Goal: Communication & Community: Answer question/provide support

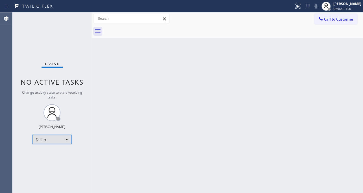
click at [56, 138] on div "Offline" at bounding box center [52, 139] width 40 height 9
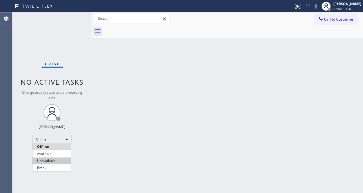
click at [48, 160] on li "Unavailable" at bounding box center [51, 161] width 38 height 7
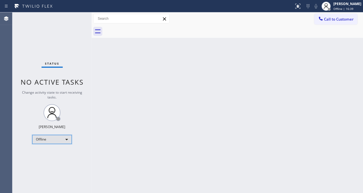
click at [60, 138] on div "Offline" at bounding box center [52, 139] width 40 height 9
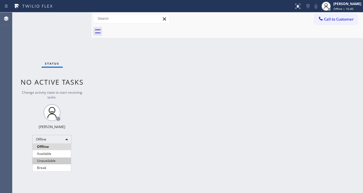
click at [56, 162] on li "Unavailable" at bounding box center [51, 161] width 38 height 7
click at [338, 17] on span "Call to Customer" at bounding box center [339, 19] width 30 height 5
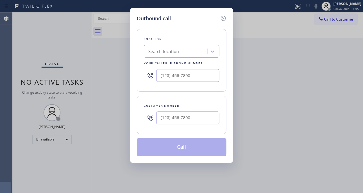
click at [203, 111] on div at bounding box center [187, 118] width 63 height 18
click at [202, 113] on input "(___) ___-____" at bounding box center [187, 118] width 63 height 13
paste input "562) 481-4466"
type input "[PHONE_NUMBER]"
click at [171, 77] on input "(___) ___-____" at bounding box center [187, 75] width 63 height 13
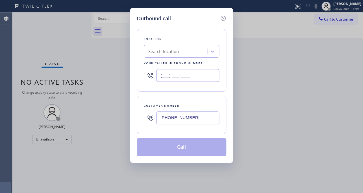
paste input "617) 219-9255"
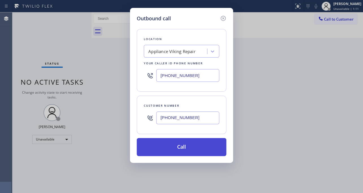
type input "[PHONE_NUMBER]"
click at [193, 151] on button "Call" at bounding box center [182, 147] width 90 height 18
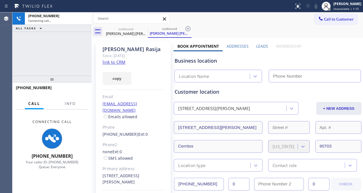
type input "[PHONE_NUMBER]"
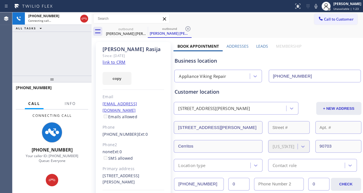
click at [259, 45] on label "Leads" at bounding box center [262, 45] width 12 height 5
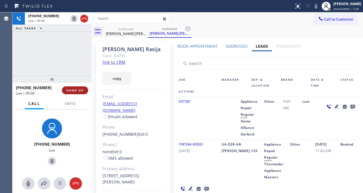
click at [78, 90] on span "HANG UP" at bounding box center [74, 90] width 17 height 4
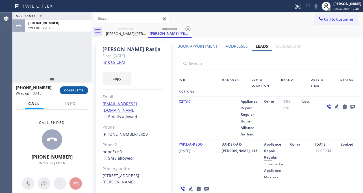
click at [75, 92] on span "COMPLETE" at bounding box center [73, 90] width 19 height 4
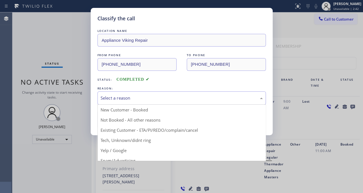
click at [144, 95] on div "Select a reason" at bounding box center [182, 98] width 162 height 6
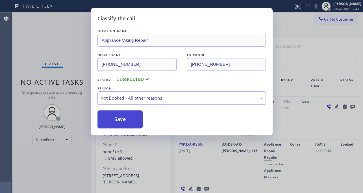
click at [117, 124] on button "Save" at bounding box center [119, 119] width 45 height 18
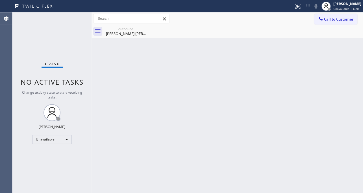
drag, startPoint x: 335, startPoint y: 17, endPoint x: 213, endPoint y: 43, distance: 124.4
click at [335, 17] on span "Call to Customer" at bounding box center [339, 19] width 30 height 5
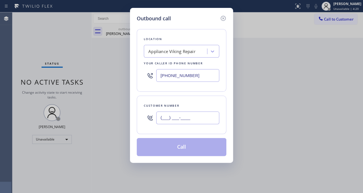
click at [178, 114] on input "(___) ___-____" at bounding box center [187, 118] width 63 height 13
paste input "502) 224-1372"
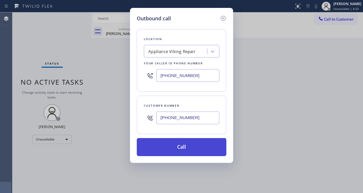
type input "[PHONE_NUMBER]"
click at [186, 145] on button "Call" at bounding box center [182, 147] width 90 height 18
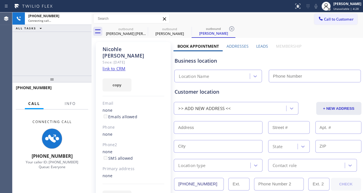
type input "[PHONE_NUMBER]"
click at [113, 66] on link "link to CRM" at bounding box center [114, 69] width 23 height 6
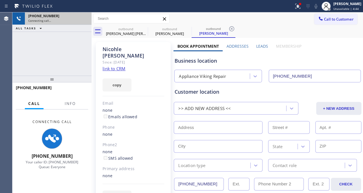
click at [38, 21] on span "Connecting call…" at bounding box center [39, 21] width 23 height 4
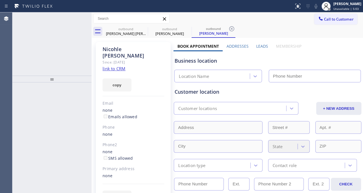
type input "[PHONE_NUMBER]"
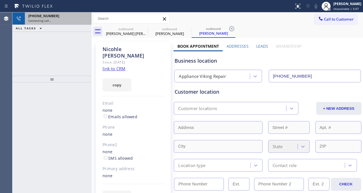
click at [18, 17] on icon at bounding box center [18, 18] width 7 height 7
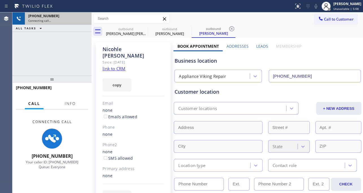
click at [38, 17] on span "+15022241372" at bounding box center [43, 16] width 31 height 5
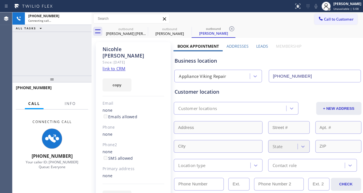
drag, startPoint x: 38, startPoint y: 17, endPoint x: 35, endPoint y: 10, distance: 7.3
click at [38, 17] on span "+15022241372" at bounding box center [43, 16] width 31 height 5
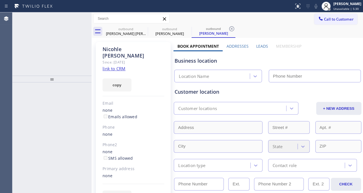
type input "[PHONE_NUMBER]"
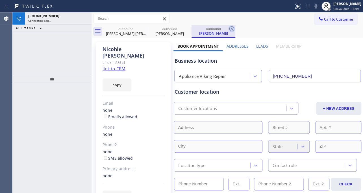
click at [231, 28] on icon at bounding box center [231, 28] width 5 height 5
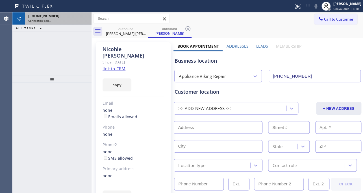
click at [52, 21] on div "Connecting call…" at bounding box center [58, 21] width 60 height 4
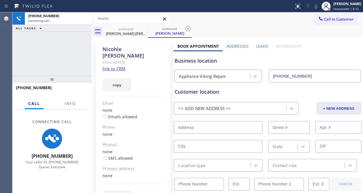
click at [55, 141] on icon at bounding box center [52, 139] width 8 height 8
click at [54, 141] on icon at bounding box center [52, 139] width 8 height 8
click at [147, 30] on icon at bounding box center [144, 28] width 7 height 7
click at [144, 29] on icon at bounding box center [144, 28] width 7 height 7
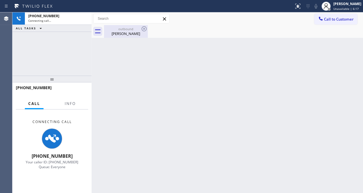
click at [119, 34] on div "[PERSON_NAME]" at bounding box center [125, 33] width 43 height 5
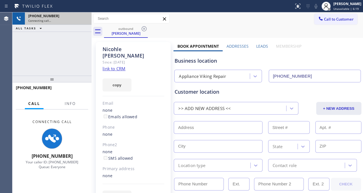
click at [38, 19] on span "Connecting call…" at bounding box center [39, 21] width 23 height 4
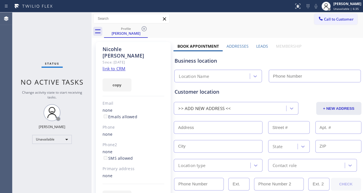
type input "[PHONE_NUMBER]"
click at [336, 22] on button "Call to Customer" at bounding box center [335, 19] width 43 height 11
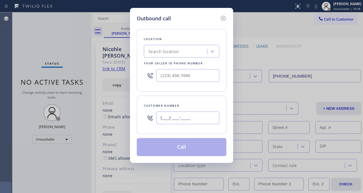
click at [203, 116] on input "(___) ___-____" at bounding box center [187, 118] width 63 height 13
paste input "480) 721-1689"
type input "[PHONE_NUMBER]"
click at [192, 76] on input "(___) ___-____" at bounding box center [187, 75] width 63 height 13
paste input "623) 292-5313"
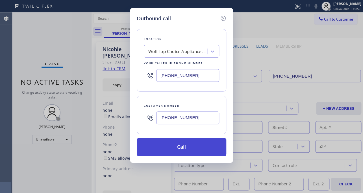
type input "[PHONE_NUMBER]"
click at [189, 153] on button "Call" at bounding box center [182, 147] width 90 height 18
click at [186, 149] on button "Call" at bounding box center [182, 147] width 90 height 18
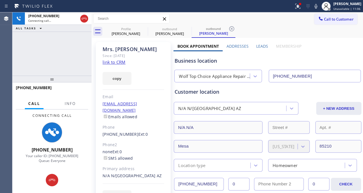
type input "[PHONE_NUMBER]"
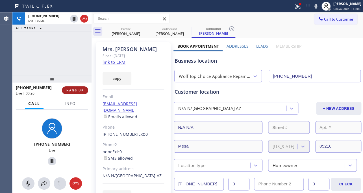
click at [77, 89] on span "HANG UP" at bounding box center [74, 90] width 17 height 4
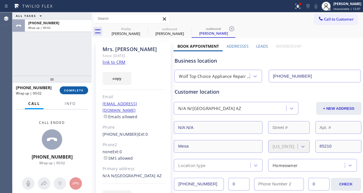
click at [71, 90] on span "COMPLETE" at bounding box center [73, 90] width 19 height 4
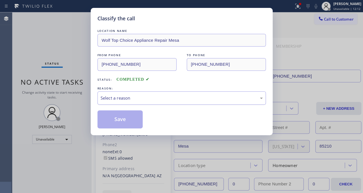
click at [191, 98] on div "Select a reason" at bounding box center [182, 98] width 162 height 6
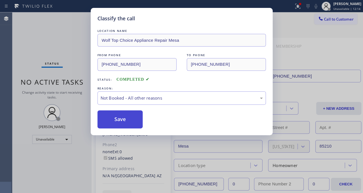
click at [132, 123] on button "Save" at bounding box center [119, 119] width 45 height 18
